Goal: Find specific page/section: Find specific page/section

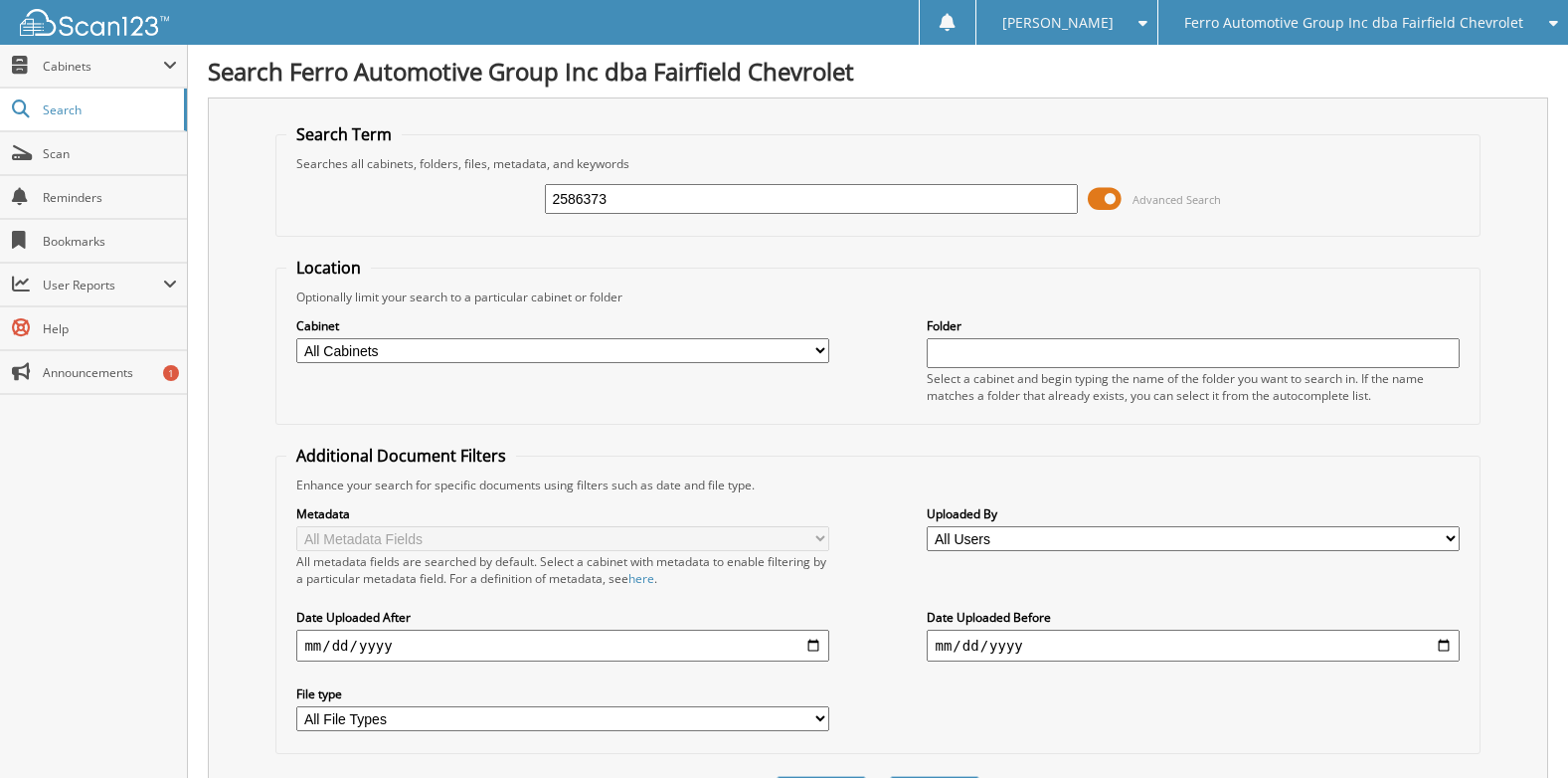
type input "2586373"
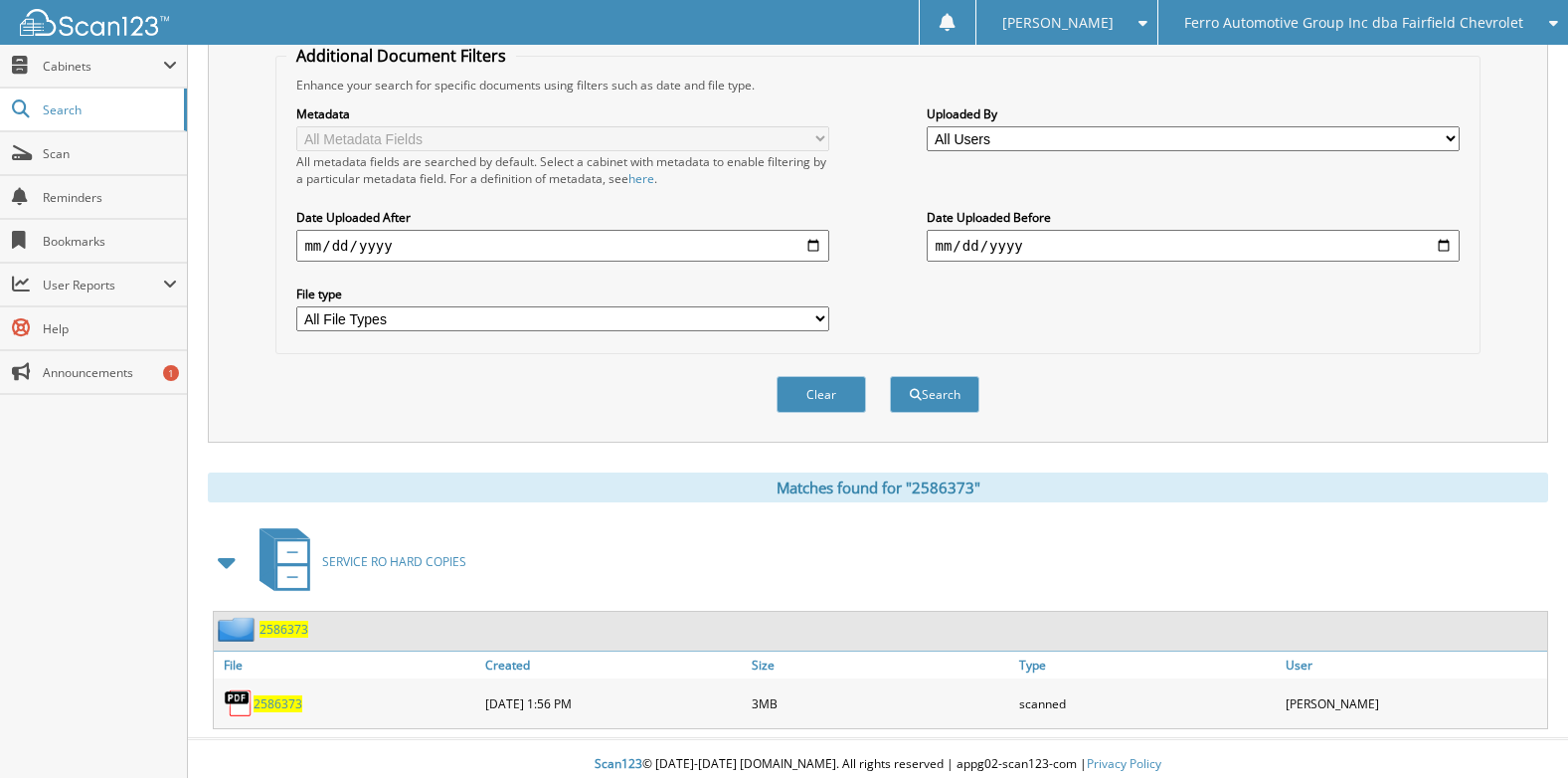
scroll to position [412, 0]
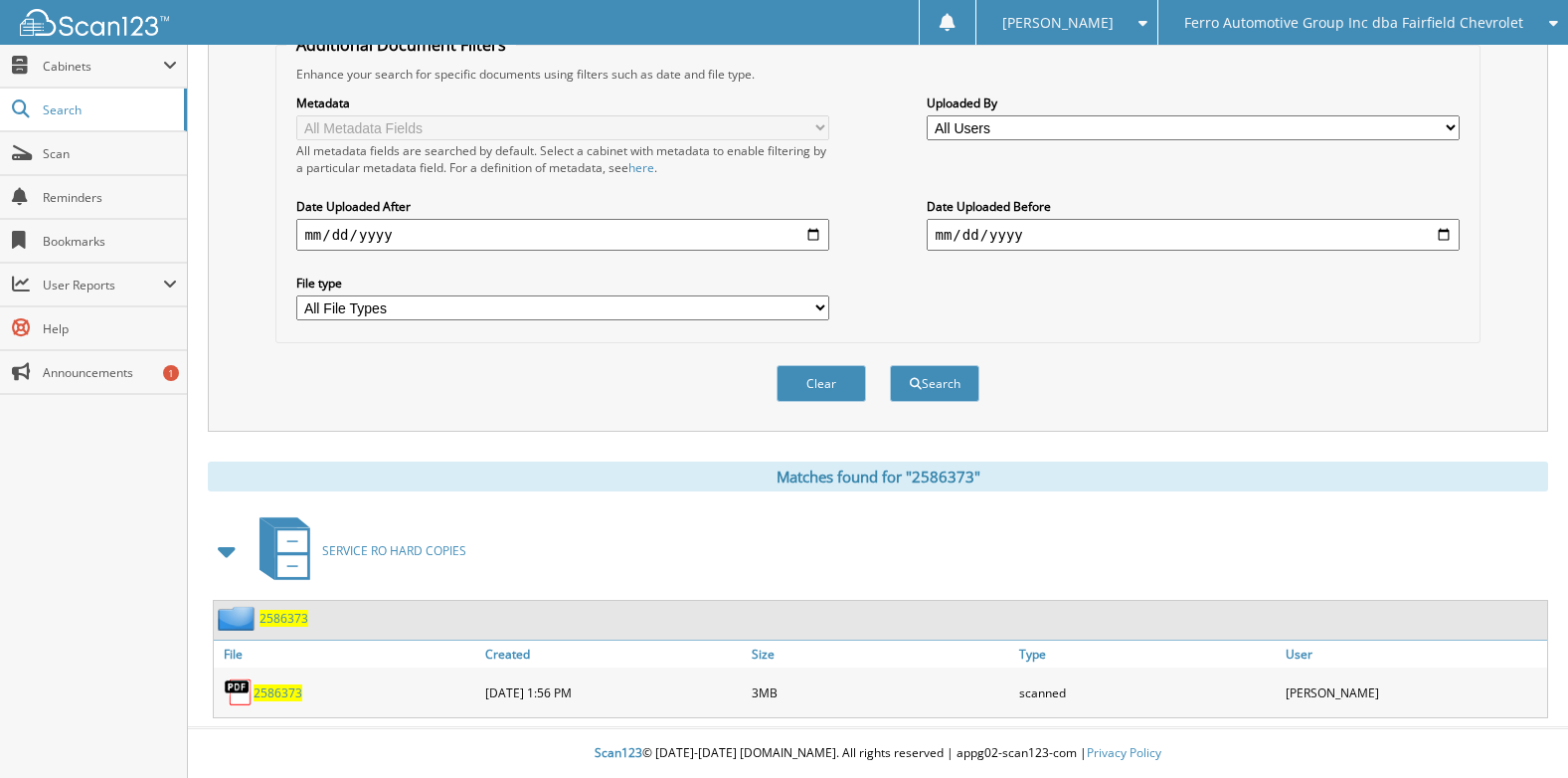
click at [276, 695] on span "2586373" at bounding box center [278, 692] width 49 height 17
click at [56, 160] on span "Scan" at bounding box center [110, 153] width 134 height 17
